Goal: Navigation & Orientation: Understand site structure

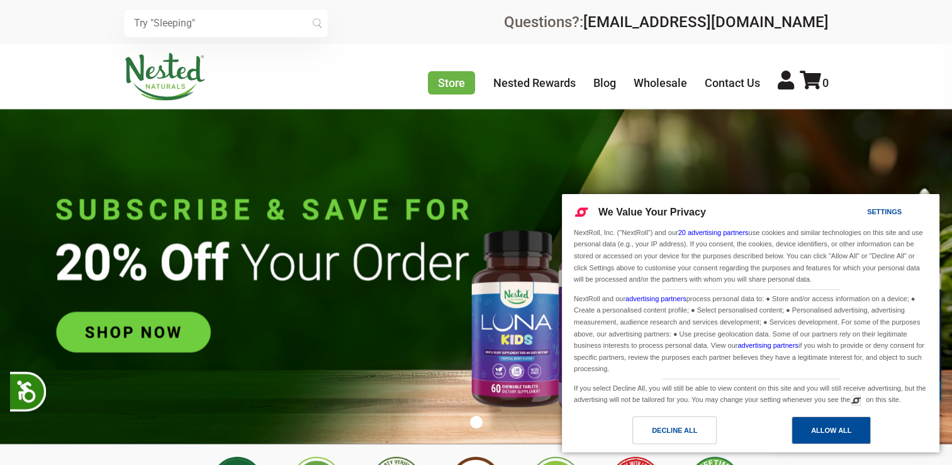
click at [846, 432] on div "Allow All" at bounding box center [831, 430] width 40 height 14
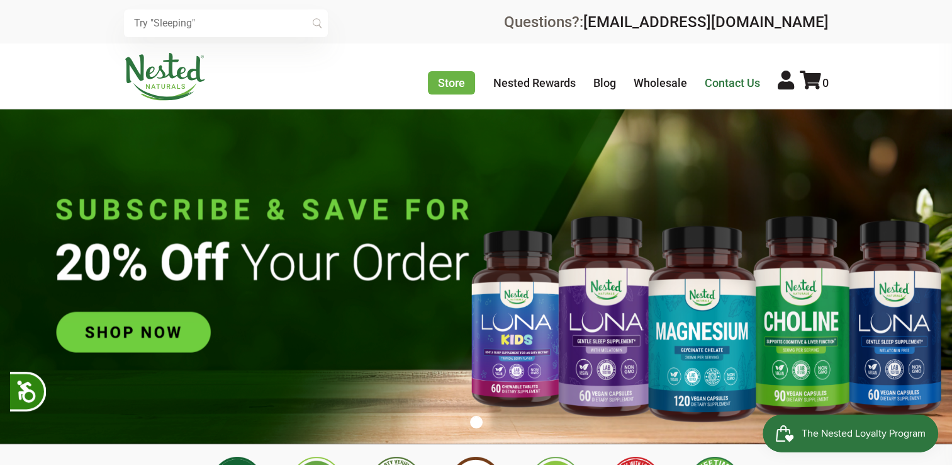
click at [719, 78] on link "Contact Us" at bounding box center [732, 82] width 55 height 13
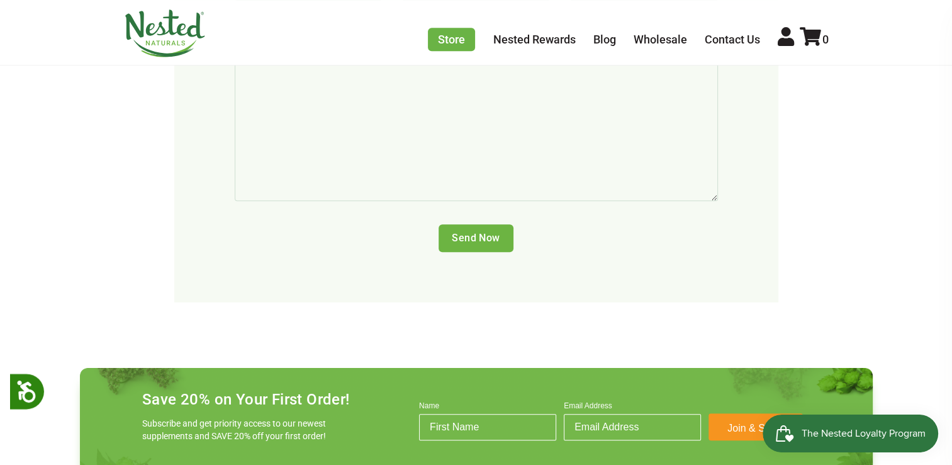
scroll to position [881, 0]
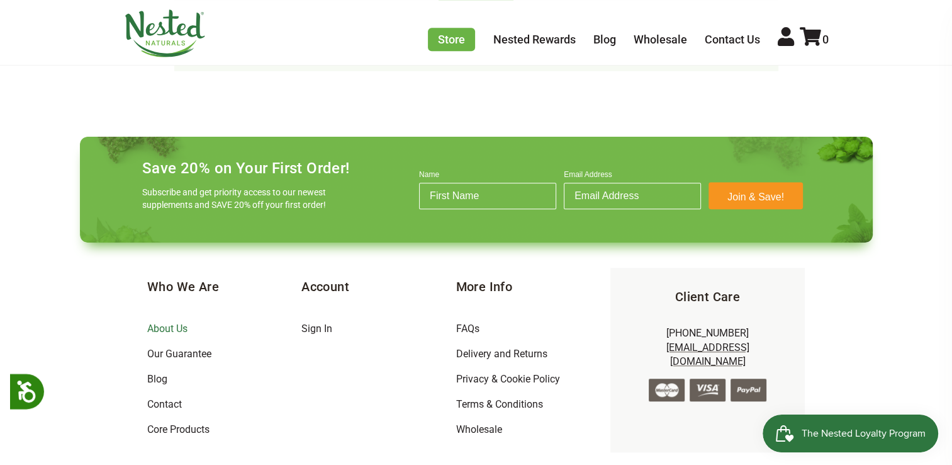
click at [161, 322] on link "About Us" at bounding box center [167, 328] width 40 height 12
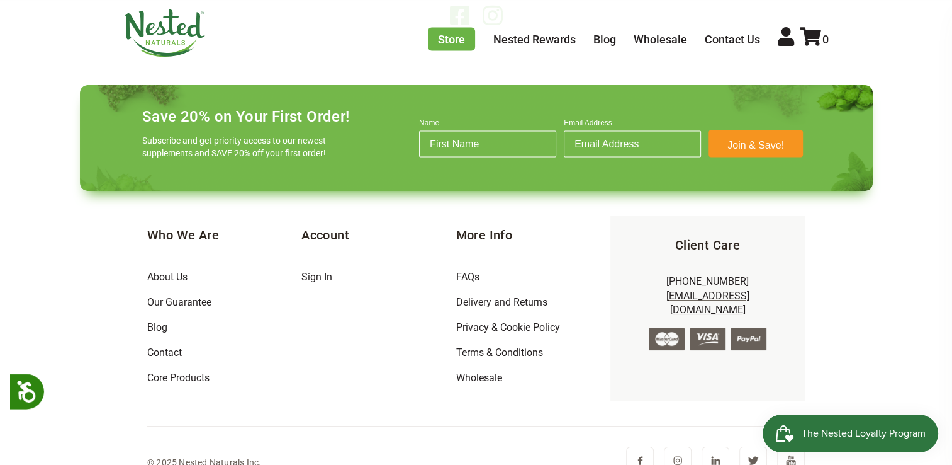
scroll to position [2486, 0]
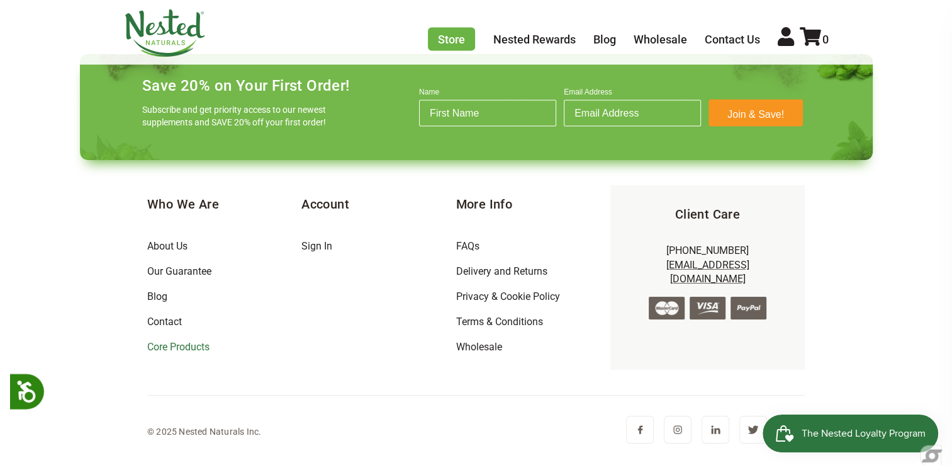
click at [167, 346] on link "Core Products" at bounding box center [178, 347] width 62 height 12
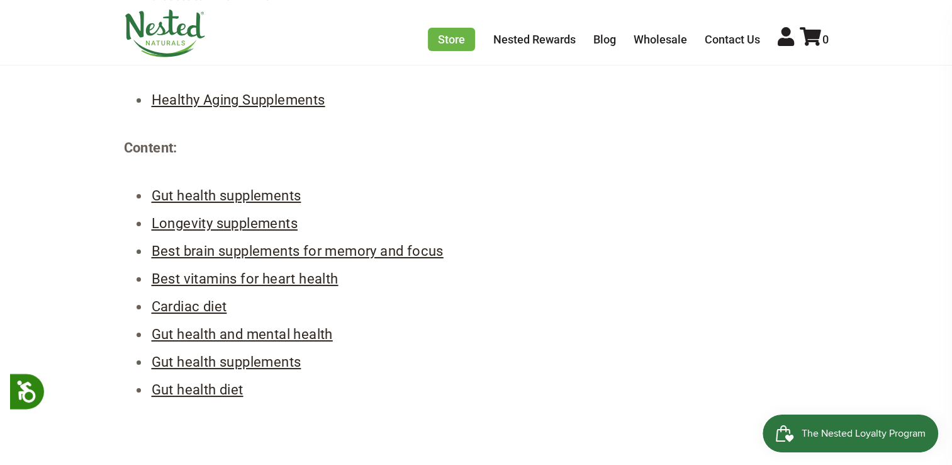
scroll to position [252, 0]
